Goal: Task Accomplishment & Management: Manage account settings

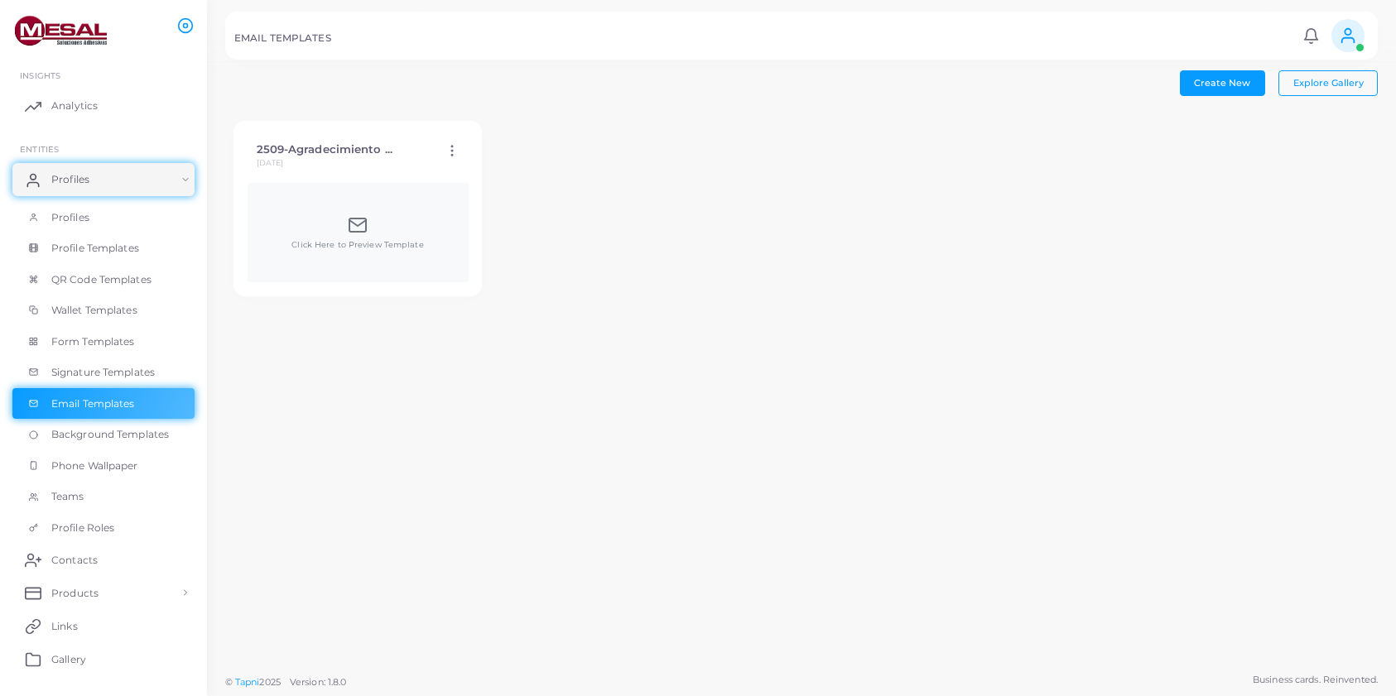
click at [448, 148] on icon at bounding box center [452, 150] width 15 height 15
click at [662, 301] on div "2509-Agradecimiento ... [DATE] Edit Template Duplicate Template Delete Template…" at bounding box center [801, 209] width 1152 height 192
click at [400, 263] on div "Click Here to Preview Template" at bounding box center [358, 232] width 221 height 99
click at [346, 241] on span "Click Here to Preview Template" at bounding box center [357, 245] width 132 height 12
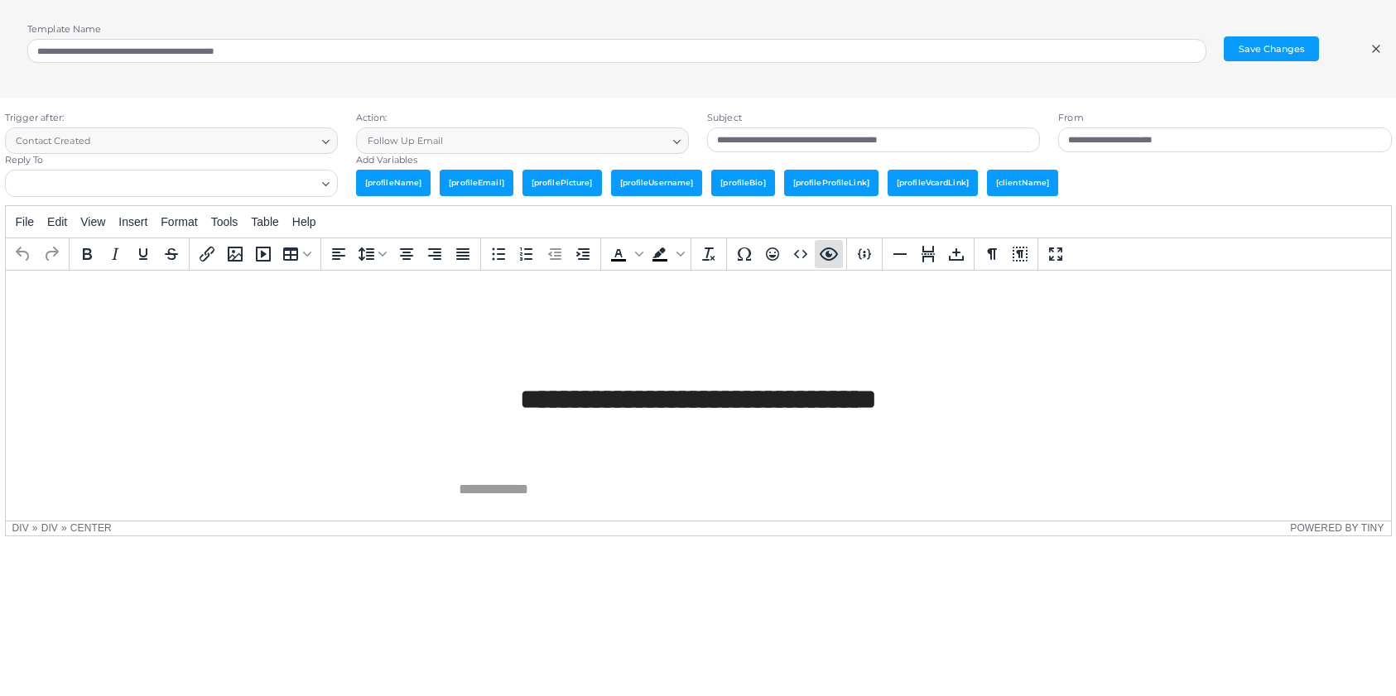
click at [830, 257] on icon "Preview" at bounding box center [829, 254] width 20 height 20
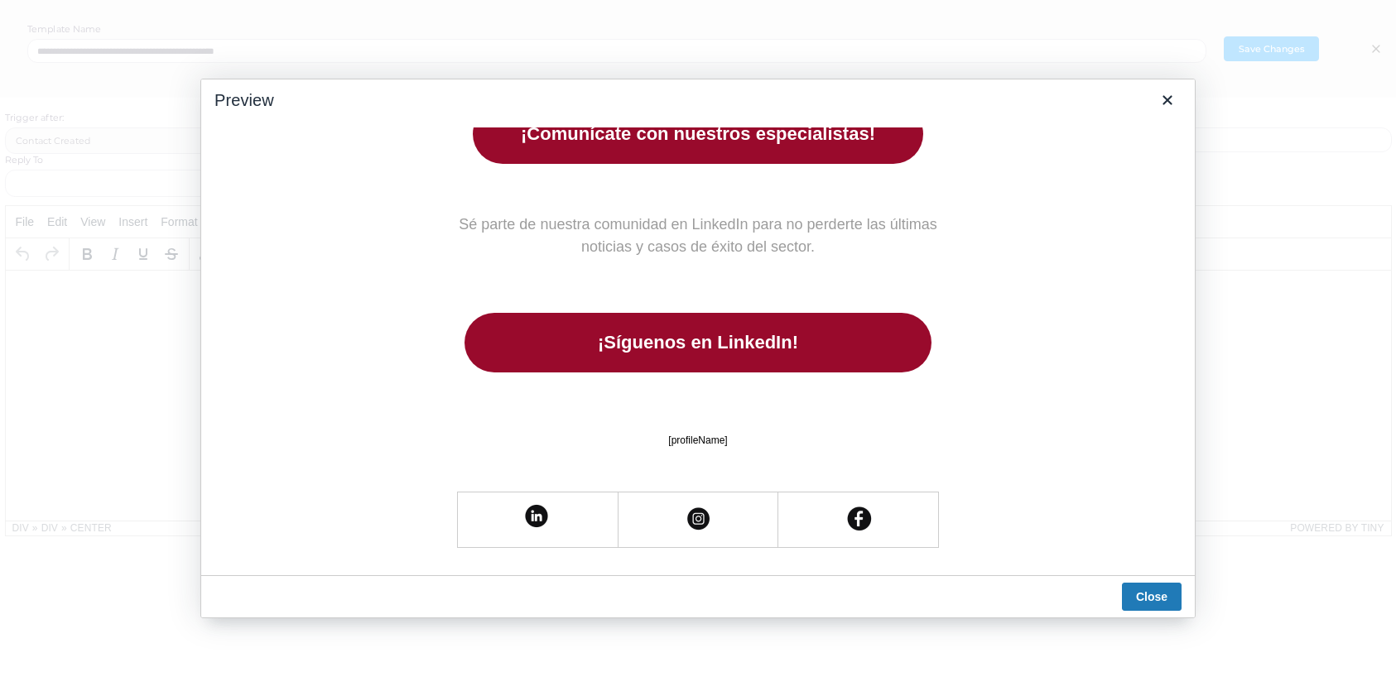
scroll to position [844, 0]
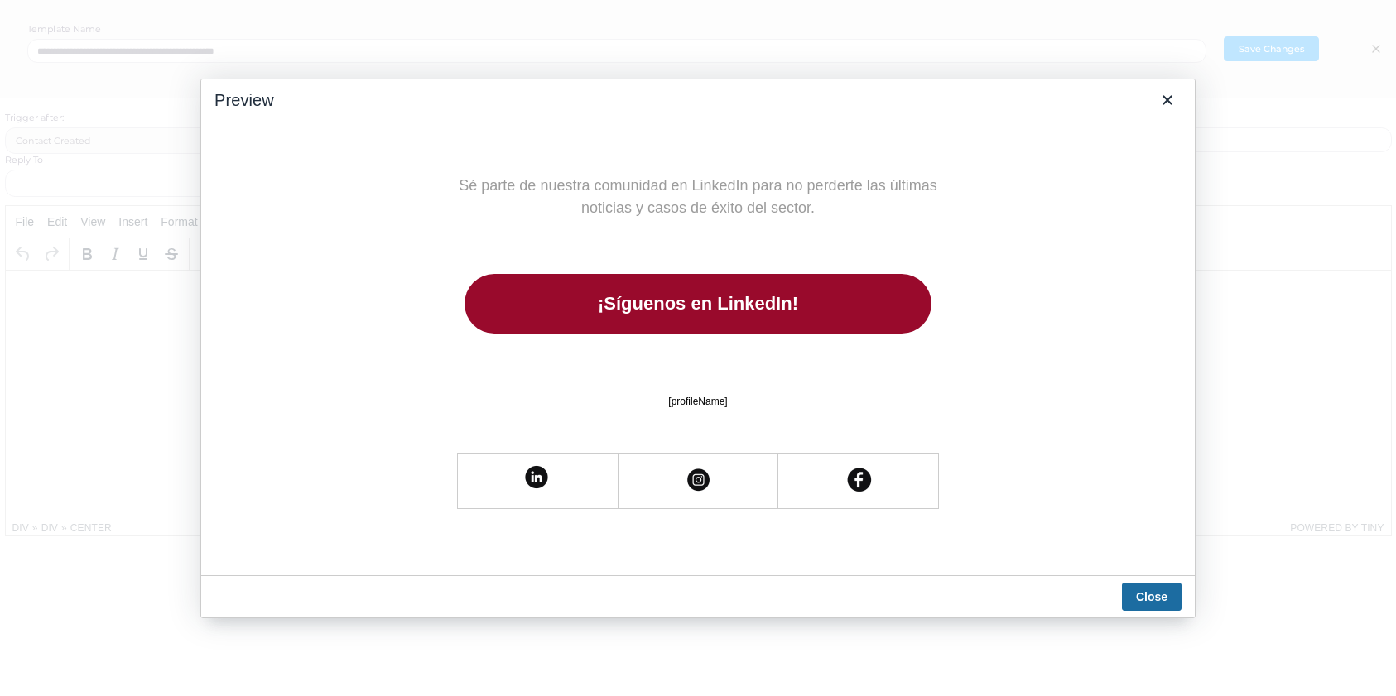
click at [1134, 603] on button "Close" at bounding box center [1152, 597] width 60 height 28
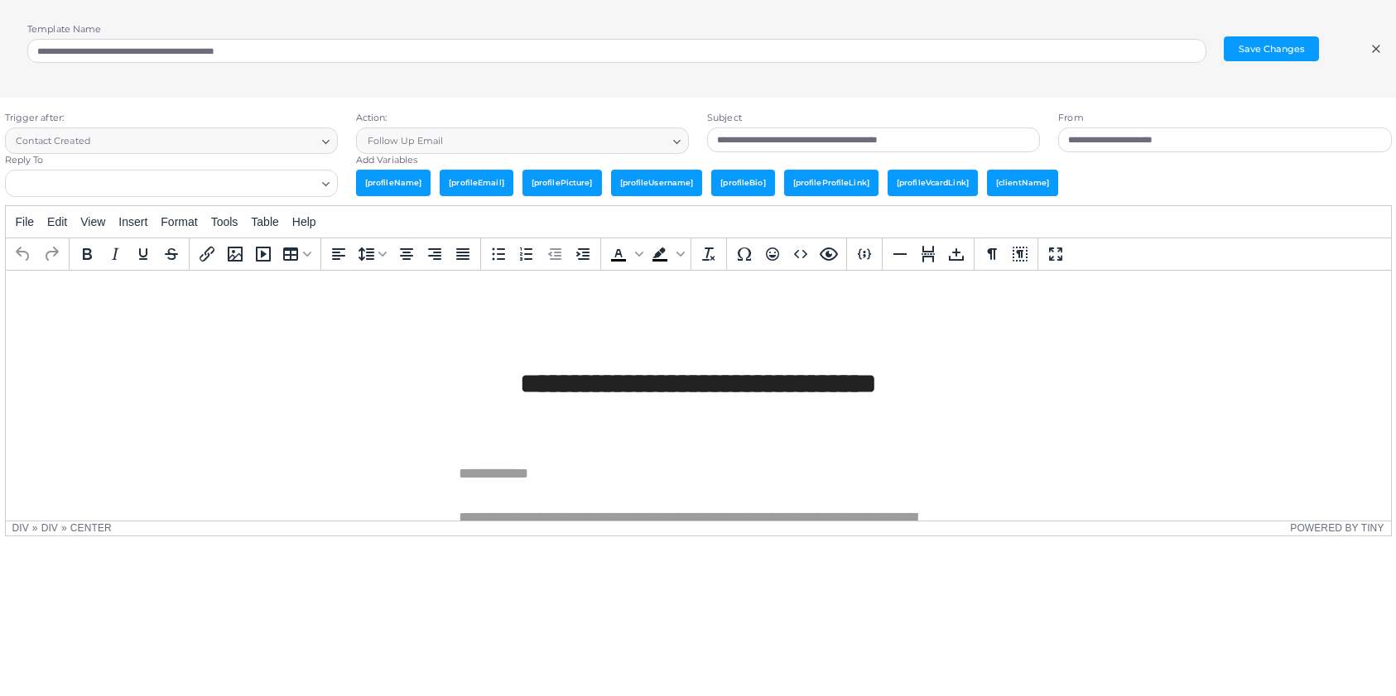
click at [322, 182] on icon "Search for option" at bounding box center [326, 184] width 12 height 12
click at [242, 180] on input "Search for option" at bounding box center [161, 184] width 308 height 18
click at [325, 189] on icon "Search for option" at bounding box center [326, 184] width 12 height 12
click at [1375, 54] on icon at bounding box center [1375, 48] width 13 height 13
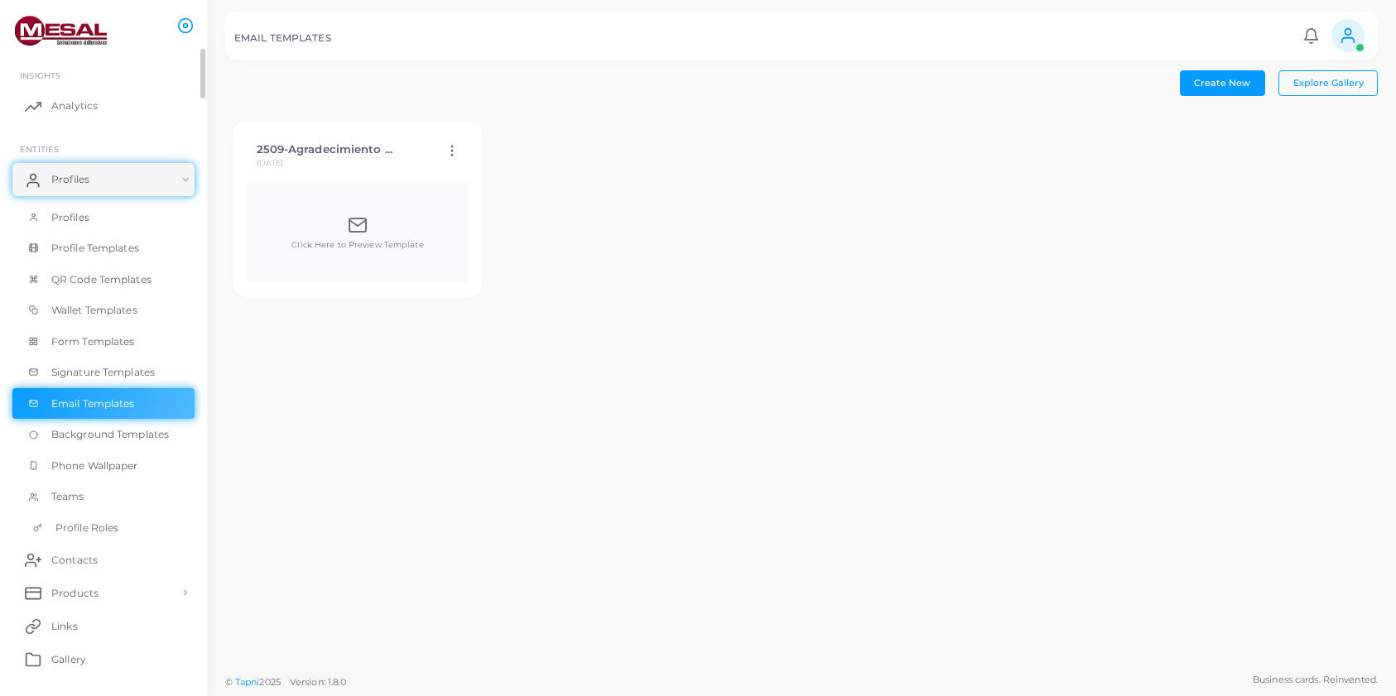
click at [75, 527] on span "Profile Roles" at bounding box center [86, 528] width 63 height 15
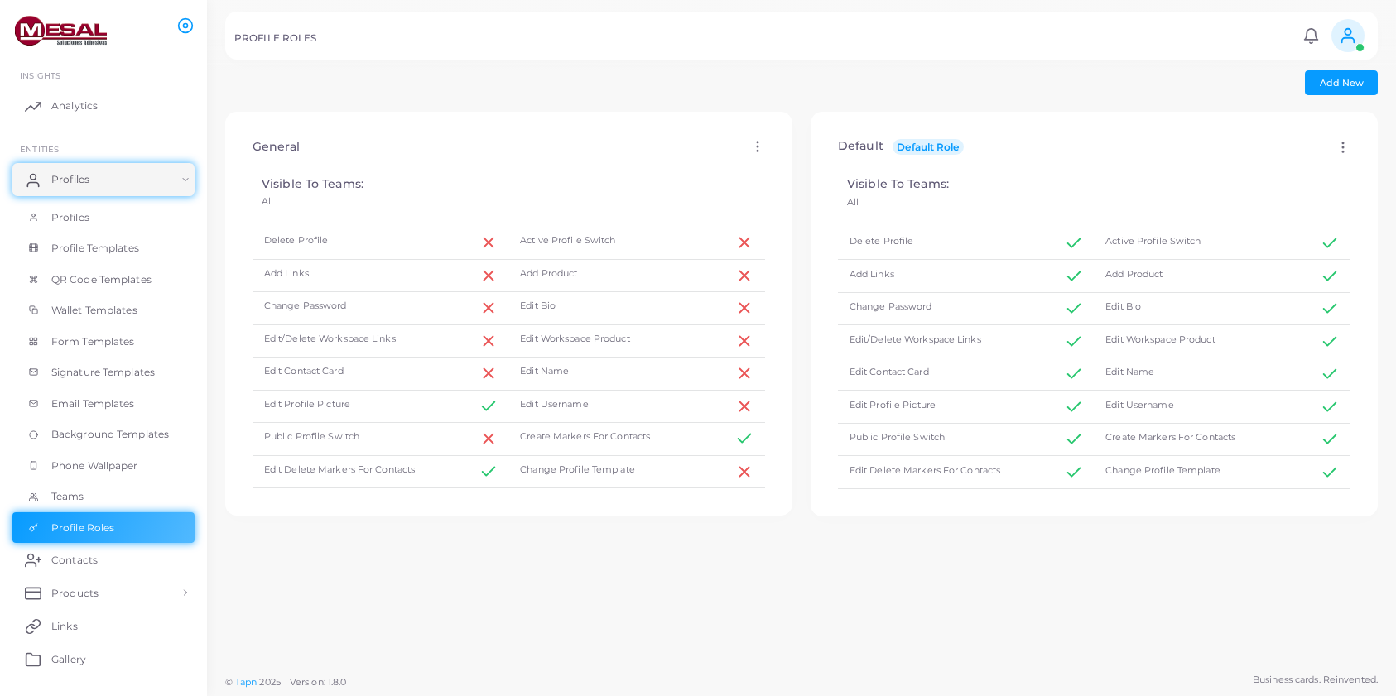
drag, startPoint x: 1143, startPoint y: 542, endPoint x: 1101, endPoint y: 539, distance: 41.5
click at [1133, 541] on div "Default Default Role Edit Apply Visible To Teams: All Delete Profile Active Pro…" at bounding box center [1093, 389] width 585 height 554
click at [80, 492] on span "Teams" at bounding box center [71, 496] width 33 height 15
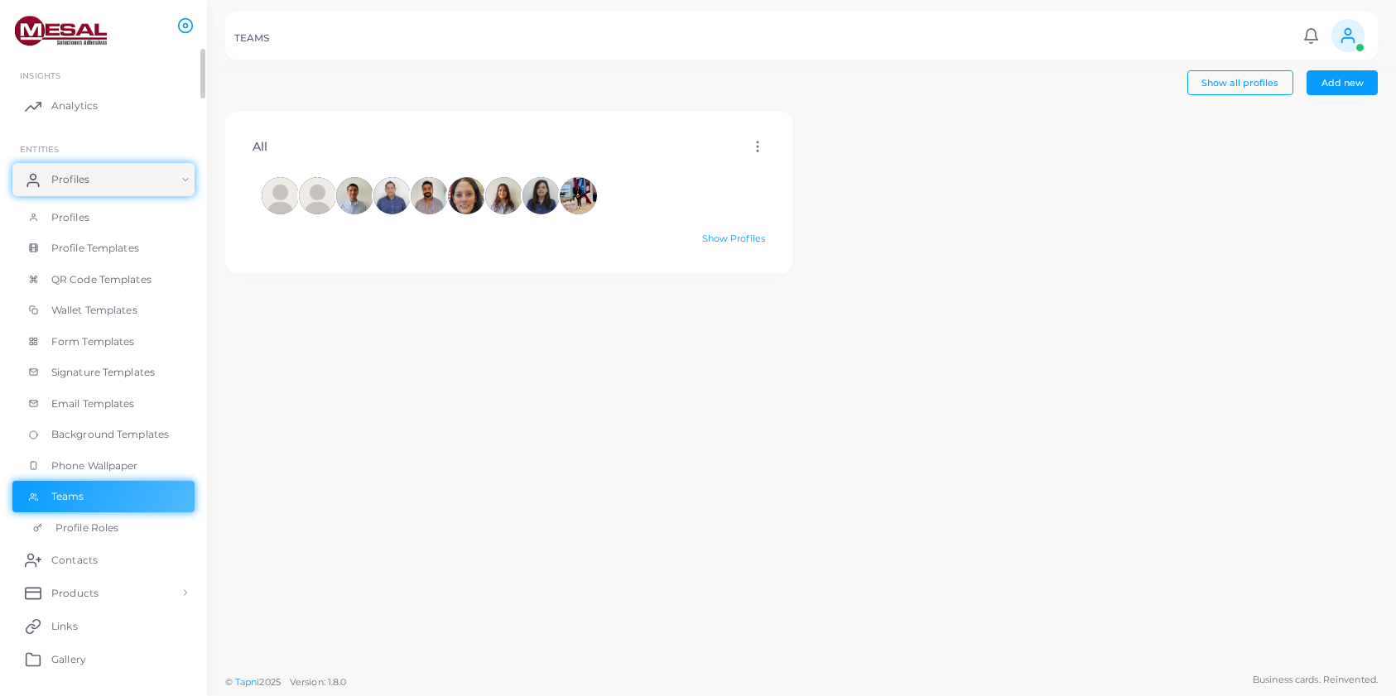
scroll to position [179, 0]
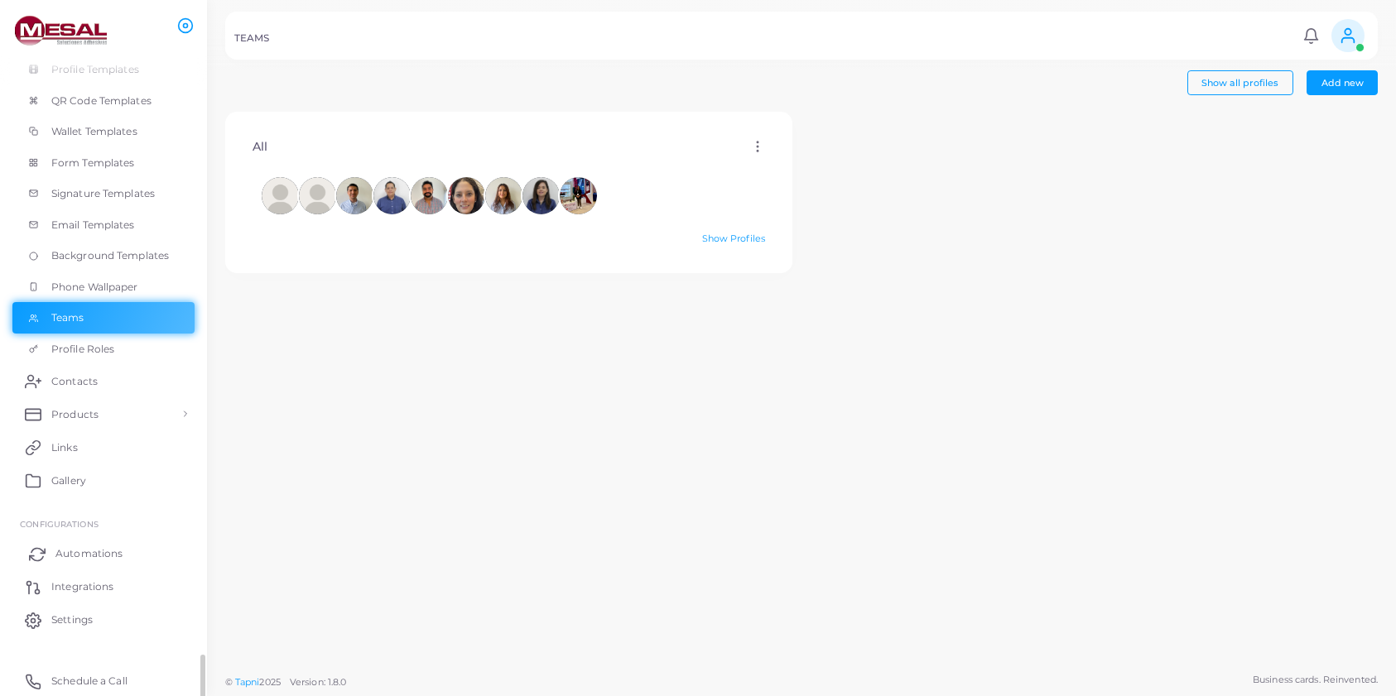
click at [68, 556] on span "Automations" at bounding box center [88, 553] width 67 height 15
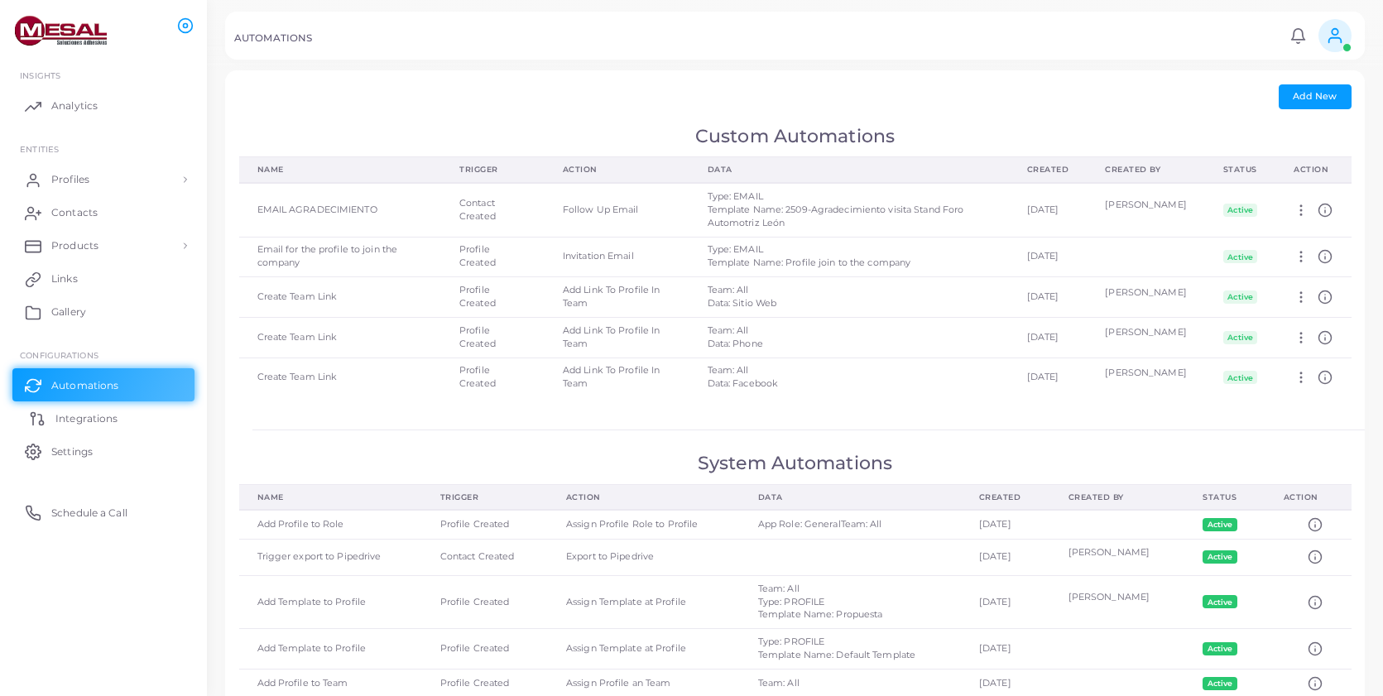
click at [94, 428] on link "Integrations" at bounding box center [103, 418] width 182 height 33
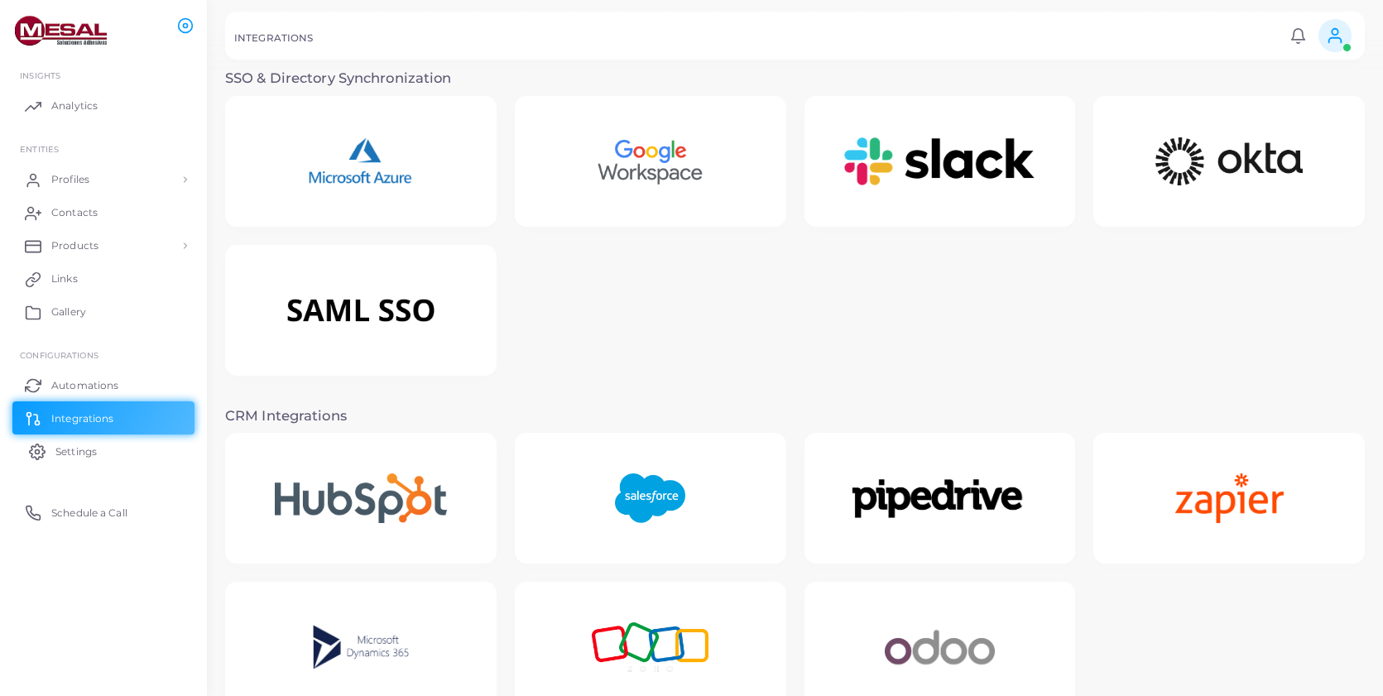
click at [89, 451] on span "Settings" at bounding box center [75, 452] width 41 height 15
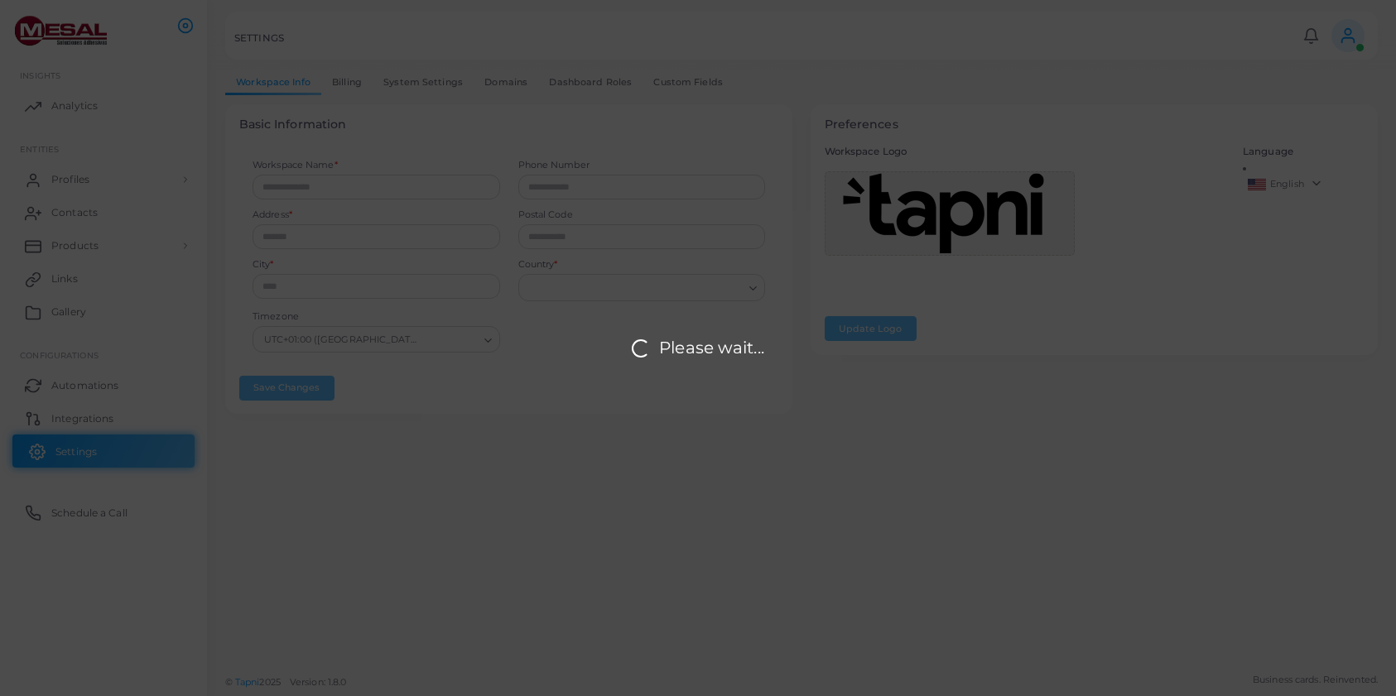
type input "*****"
type input "**********"
type input "*****"
type input "*********"
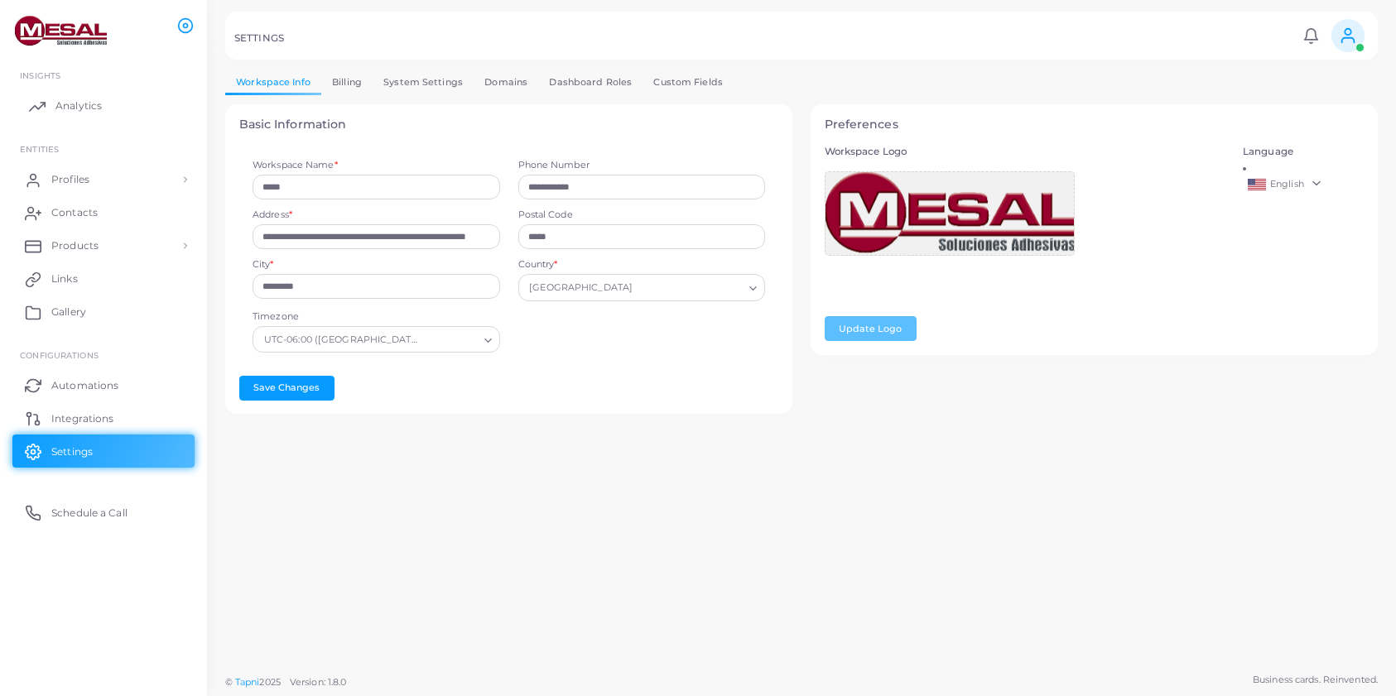
click at [94, 103] on span "Analytics" at bounding box center [78, 106] width 46 height 15
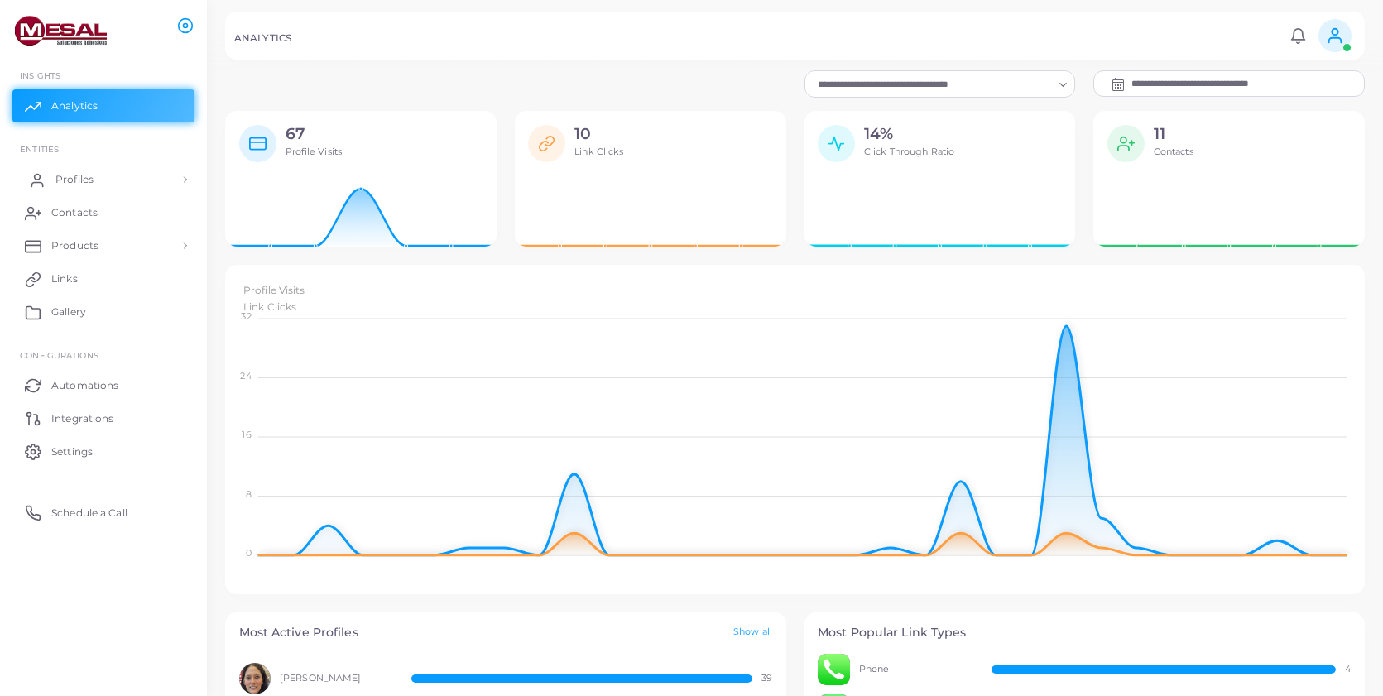
click at [82, 173] on span "Profiles" at bounding box center [74, 179] width 38 height 15
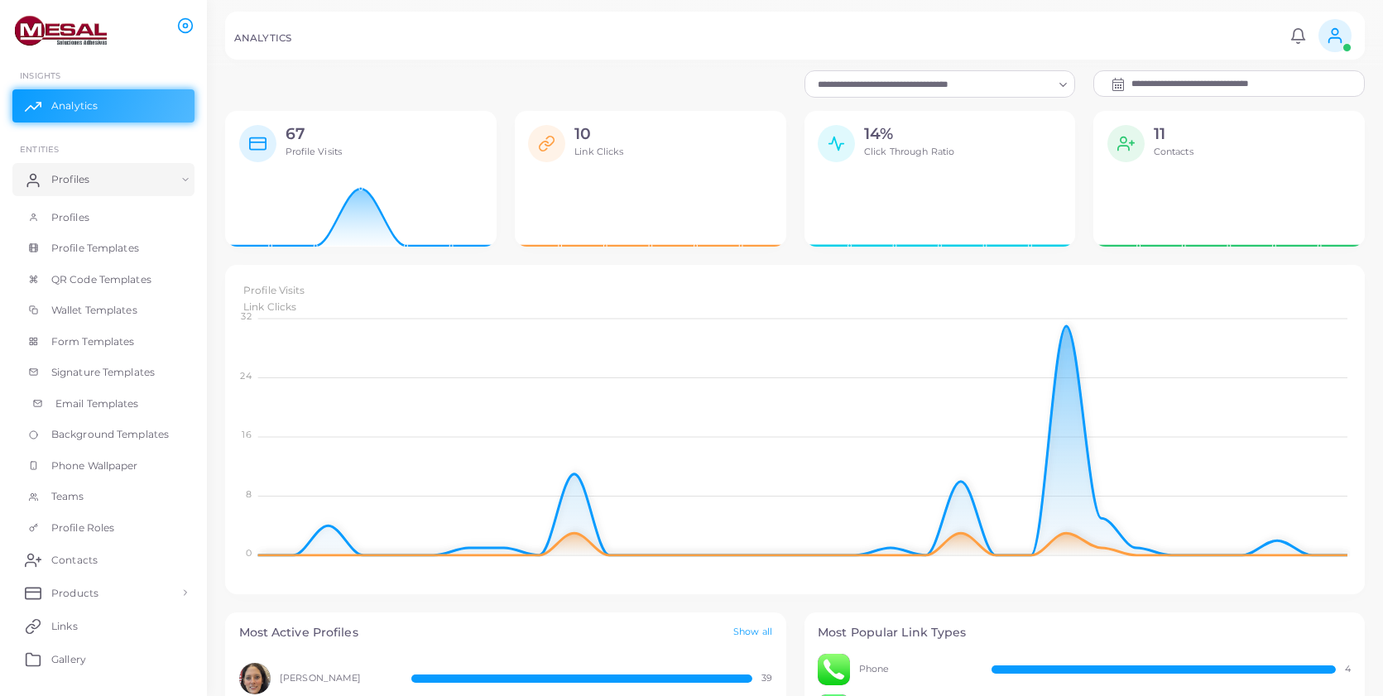
click at [75, 403] on span "Email Templates" at bounding box center [97, 404] width 84 height 15
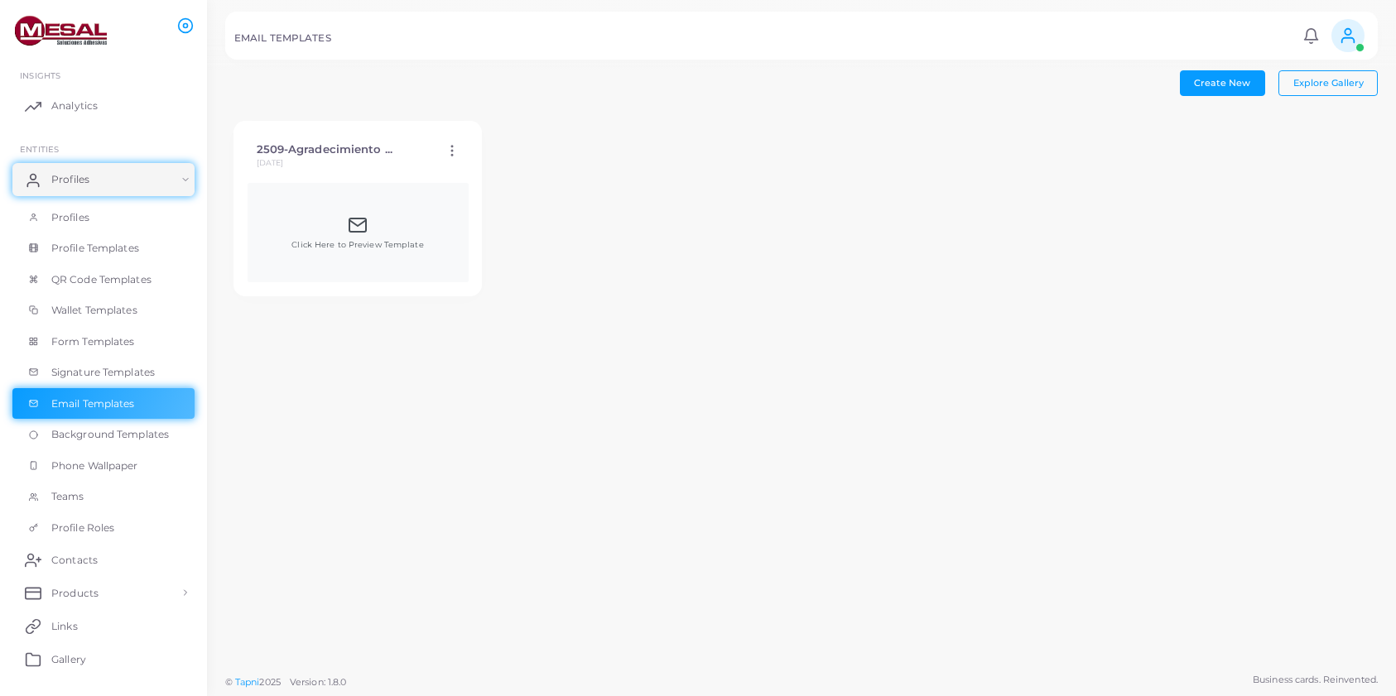
click at [361, 222] on polyline at bounding box center [357, 223] width 17 height 6
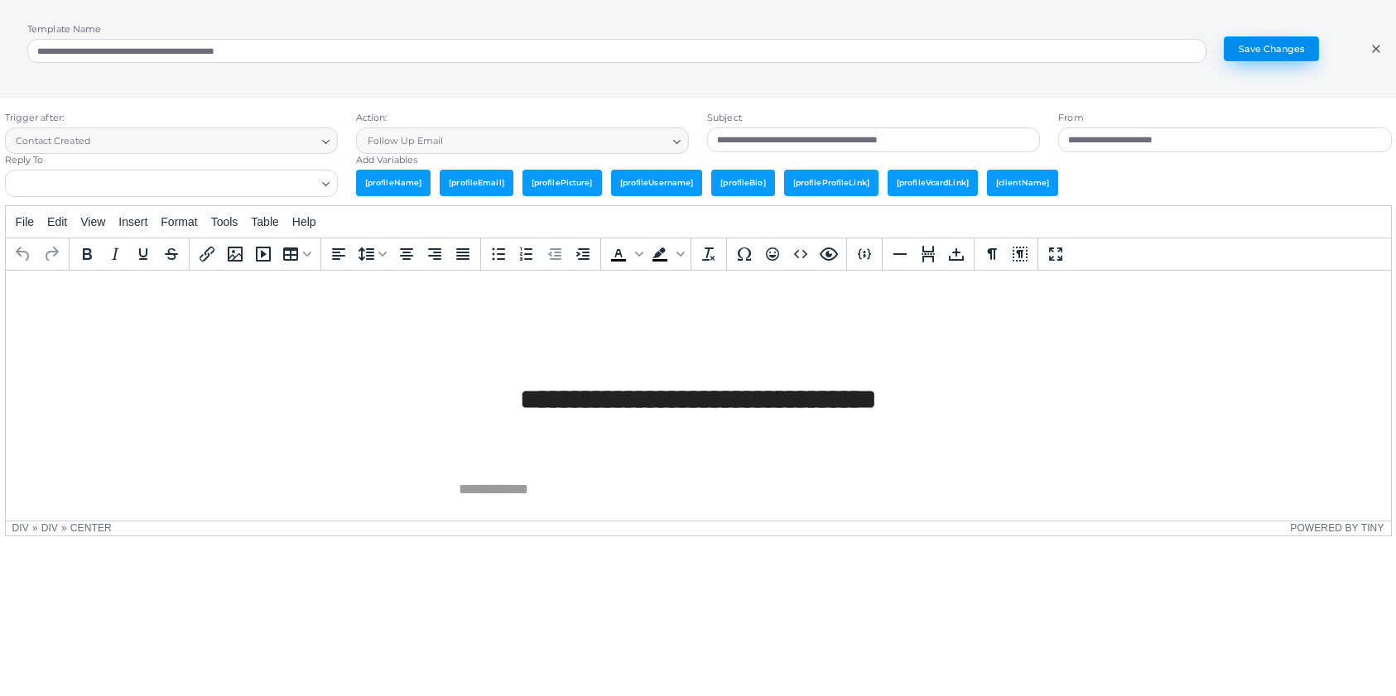
click at [1272, 39] on button "Save Changes" at bounding box center [1271, 48] width 95 height 25
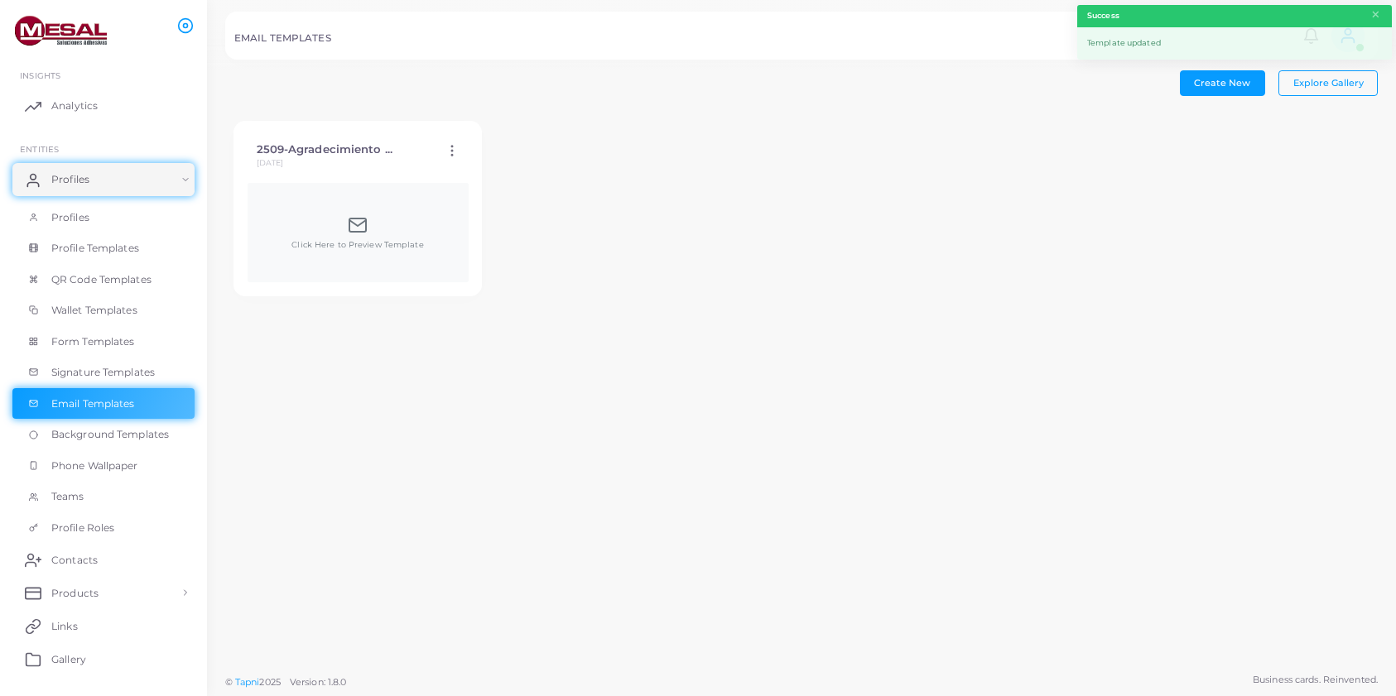
click at [54, 25] on img at bounding box center [61, 31] width 92 height 31
